Goal: Register for event/course

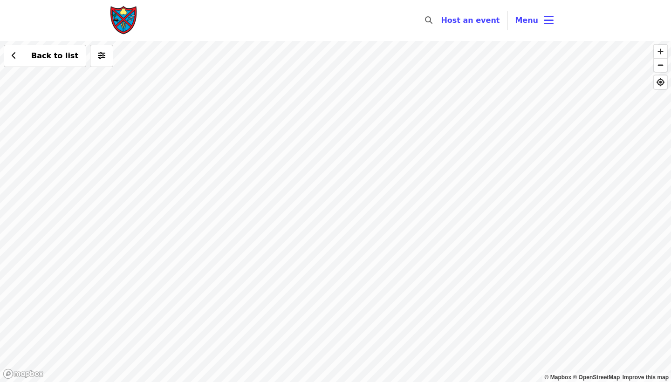
click at [337, 216] on div "Back to list" at bounding box center [335, 211] width 671 height 341
drag, startPoint x: 377, startPoint y: 259, endPoint x: 299, endPoint y: 114, distance: 164.4
click at [300, 114] on div "Back to list" at bounding box center [335, 211] width 671 height 341
click at [321, 210] on div "Back to list" at bounding box center [335, 211] width 671 height 341
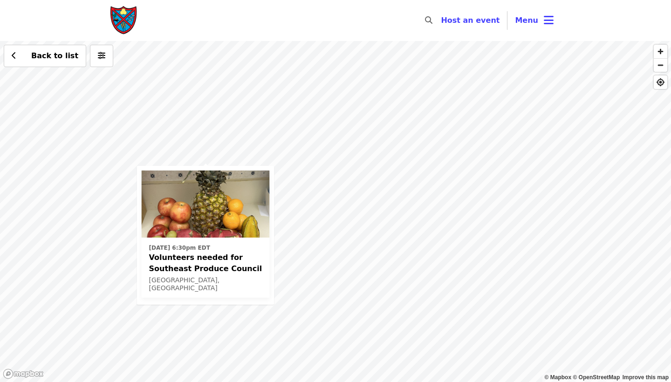
drag, startPoint x: 449, startPoint y: 223, endPoint x: 279, endPoint y: 254, distance: 172.0
click at [280, 254] on div "[DATE] 6:30pm EDT Volunteers needed for Southeast Produce Council Charlotte, [G…" at bounding box center [335, 211] width 671 height 341
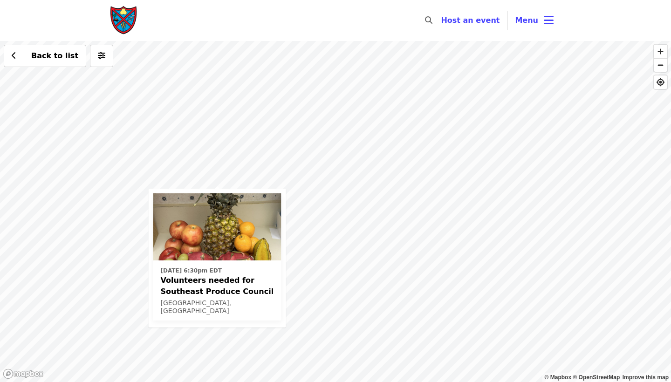
drag, startPoint x: 579, startPoint y: 215, endPoint x: 472, endPoint y: 201, distance: 108.3
click at [473, 201] on div "[DATE] 6:30pm EDT Volunteers needed for Southeast Produce Council Charlotte, [G…" at bounding box center [335, 211] width 671 height 341
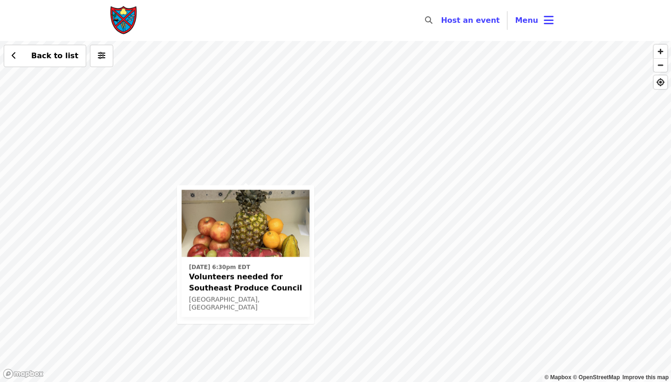
drag, startPoint x: 561, startPoint y: 191, endPoint x: 379, endPoint y: 191, distance: 182.8
click at [379, 191] on div "[DATE] 6:30pm EDT Volunteers needed for Southeast Produce Council Charlotte, [G…" at bounding box center [335, 211] width 671 height 341
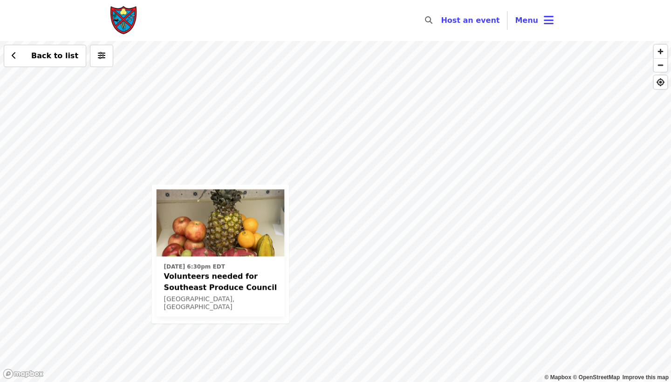
click at [543, 84] on div "[DATE] 6:30pm EDT Volunteers needed for Southeast Produce Council Charlotte, [G…" at bounding box center [335, 211] width 671 height 341
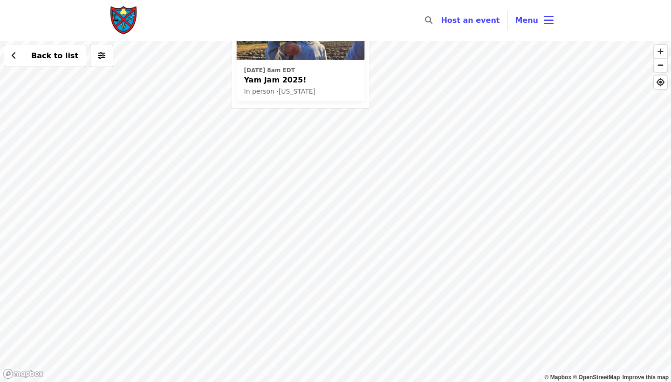
drag, startPoint x: 444, startPoint y: 206, endPoint x: 409, endPoint y: 48, distance: 161.4
click at [409, 48] on div "[DATE] 8am EDT Yam Jam 2025! In person · [US_STATE] Back to list" at bounding box center [335, 211] width 671 height 341
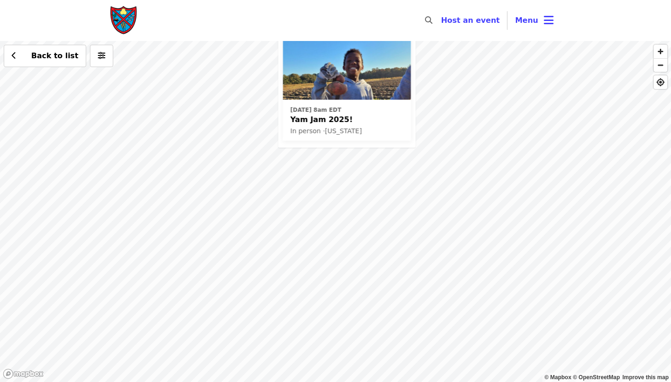
drag, startPoint x: 459, startPoint y: 85, endPoint x: 470, endPoint y: 172, distance: 87.9
click at [471, 172] on div "[DATE] 8am EDT Yam Jam 2025! In person · [US_STATE] Back to list" at bounding box center [335, 211] width 671 height 341
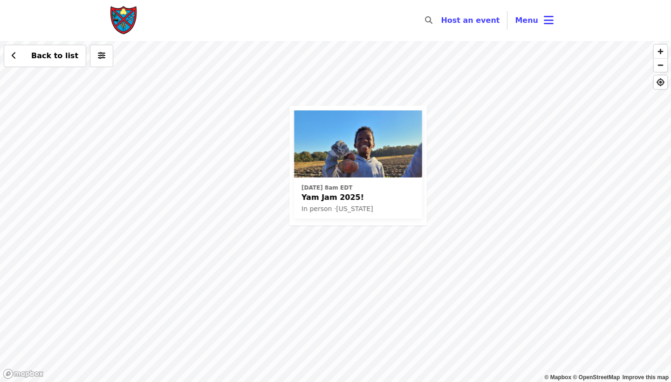
click at [461, 129] on div "[DATE] 8am EDT Yam Jam 2025! In person · [US_STATE] Back to list" at bounding box center [335, 211] width 671 height 341
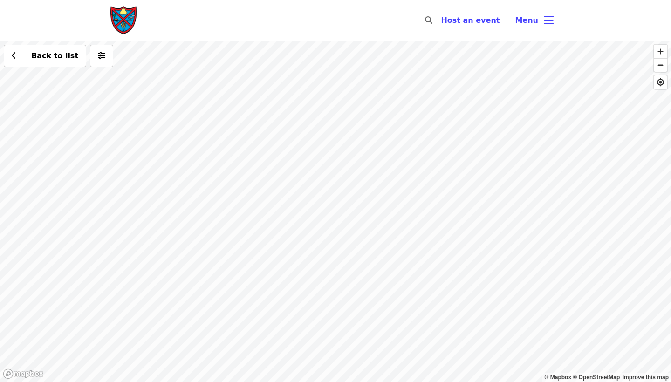
click at [457, 123] on div "Back to list" at bounding box center [335, 211] width 671 height 341
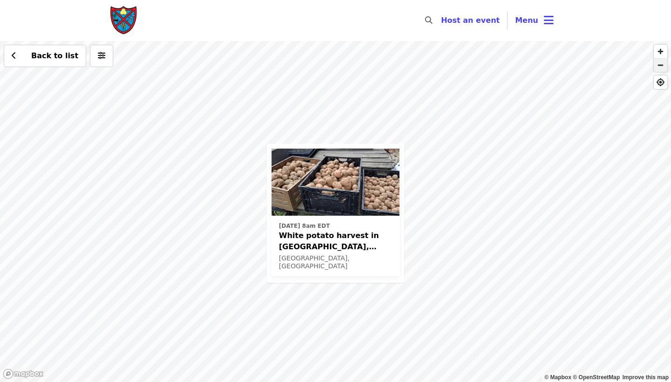
click at [659, 68] on span "button" at bounding box center [661, 65] width 14 height 13
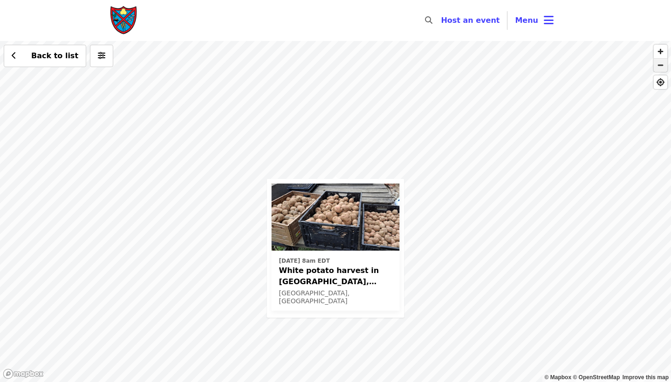
click at [659, 68] on span "button" at bounding box center [661, 65] width 14 height 13
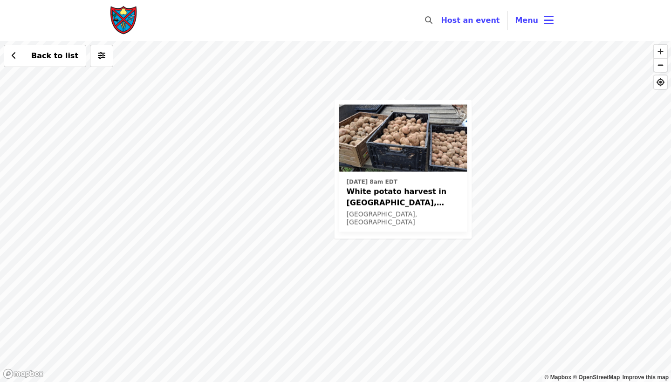
drag, startPoint x: 341, startPoint y: 149, endPoint x: 408, endPoint y: 51, distance: 118.7
click at [409, 51] on div "[DATE] 8am EDT White potato harvest in [GEOGRAPHIC_DATA], [GEOGRAPHIC_DATA] on …" at bounding box center [335, 211] width 671 height 341
click at [491, 121] on div "[DATE] 8am EDT White potato harvest in [GEOGRAPHIC_DATA], [GEOGRAPHIC_DATA] on …" at bounding box center [335, 211] width 671 height 341
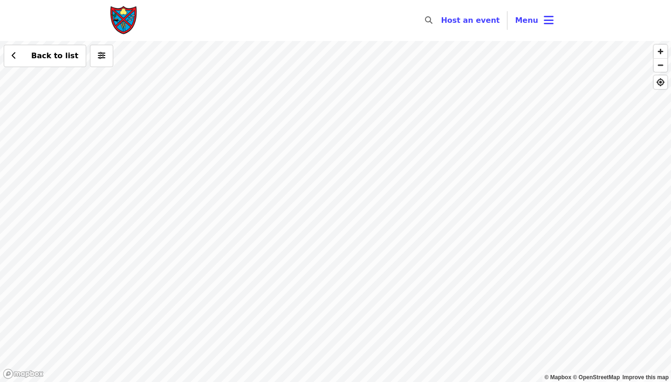
drag, startPoint x: 397, startPoint y: 108, endPoint x: 362, endPoint y: 107, distance: 35.0
click at [362, 108] on div "Back to list" at bounding box center [335, 211] width 671 height 341
click at [410, 195] on div "Back to list" at bounding box center [335, 211] width 671 height 341
